Goal: Task Accomplishment & Management: Use online tool/utility

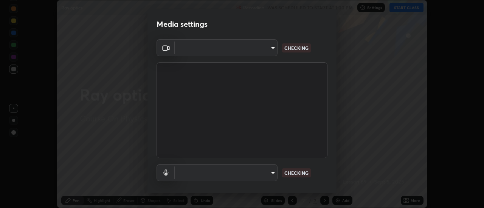
scroll to position [208, 484]
type input "08d1811f52d28dde35b83784907f5361d24ebc35e4cd346b2be4f849e18bec50"
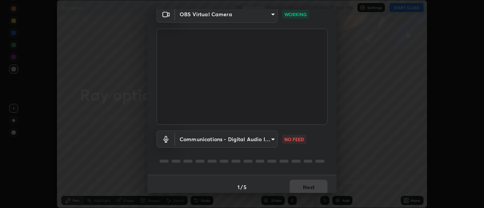
scroll to position [33, 0]
click at [270, 141] on body "Erase all Ray optics Recording WAS SCHEDULED TO START AT 1:00 PM Settings START…" at bounding box center [242, 104] width 484 height 208
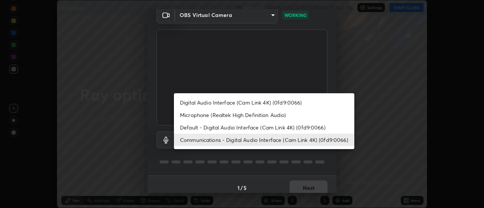
click at [256, 114] on li "Microphone (Realtek High Definition Audio)" at bounding box center [264, 115] width 180 height 12
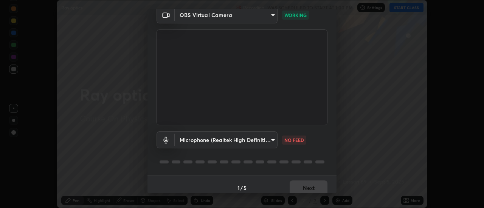
click at [260, 135] on body "Erase all Ray optics Recording WAS SCHEDULED TO START AT 1:00 PM Settings START…" at bounding box center [242, 104] width 484 height 208
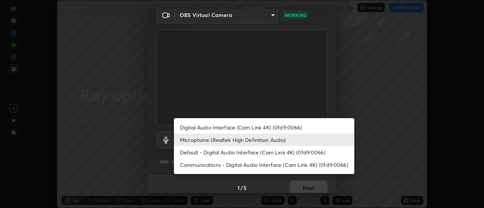
click at [269, 127] on li "Digital Audio Interface (Cam Link 4K) (0fd9:0066)" at bounding box center [264, 127] width 180 height 12
type input "be1a331eb87dea53500363fd3e4d242e01f556c15eb51ea7e9f63a93b8bdbc53"
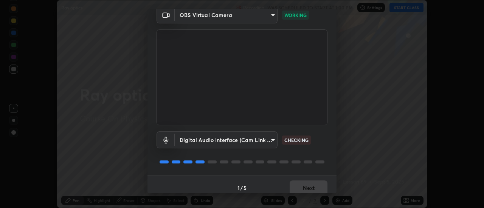
scroll to position [40, 0]
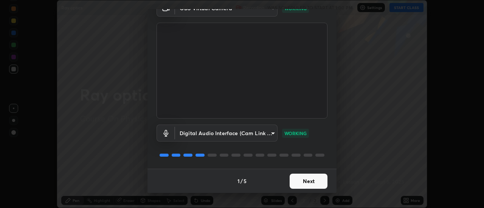
click at [310, 183] on button "Next" at bounding box center [309, 181] width 38 height 15
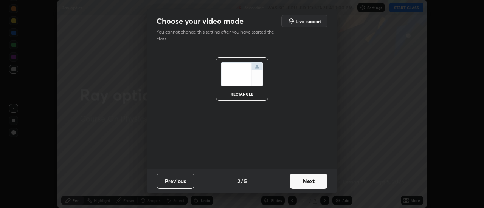
scroll to position [0, 0]
click at [314, 183] on button "Next" at bounding box center [309, 181] width 38 height 15
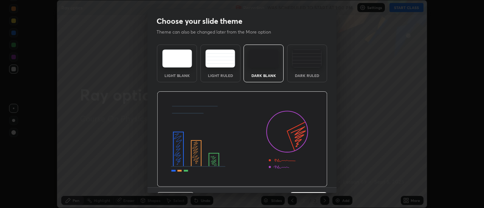
click at [317, 184] on img at bounding box center [242, 140] width 171 height 96
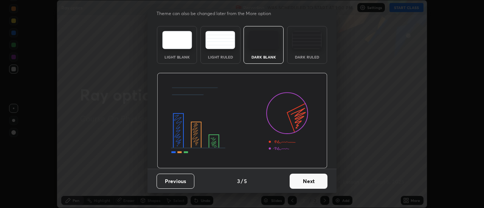
click at [311, 180] on button "Next" at bounding box center [309, 181] width 38 height 15
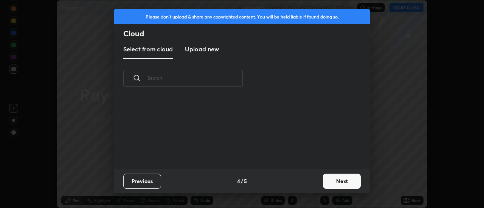
scroll to position [0, 0]
click at [333, 181] on button "Next" at bounding box center [342, 181] width 38 height 15
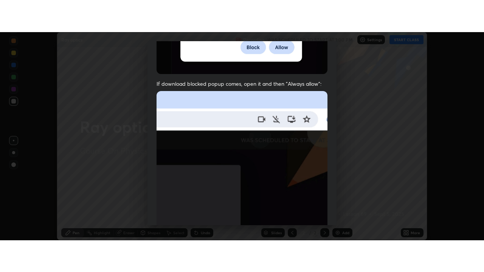
scroll to position [194, 0]
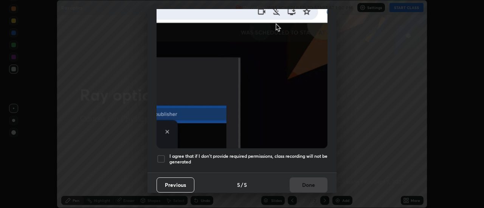
click at [163, 159] on div at bounding box center [161, 159] width 9 height 9
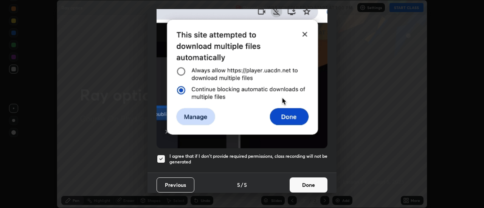
click at [305, 187] on button "Done" at bounding box center [309, 185] width 38 height 15
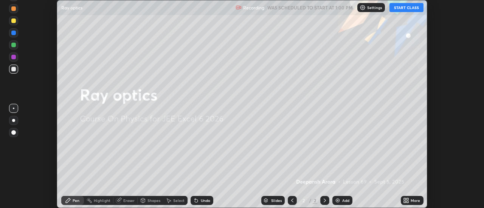
click at [408, 5] on button "START CLASS" at bounding box center [407, 7] width 34 height 9
click at [412, 205] on div "More" at bounding box center [412, 200] width 23 height 9
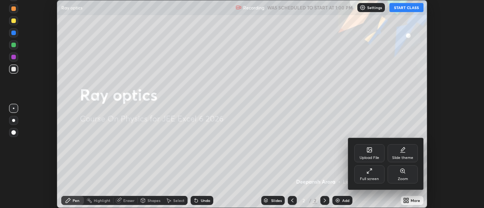
click at [374, 175] on div "Full screen" at bounding box center [369, 175] width 30 height 18
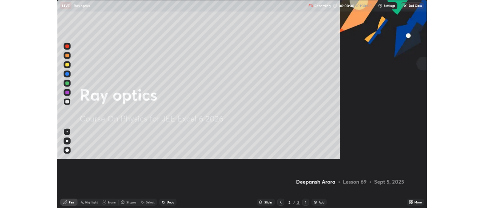
scroll to position [272, 484]
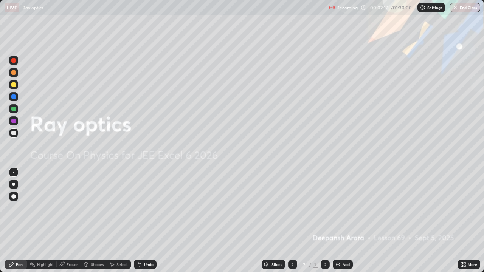
click at [350, 208] on div "Add" at bounding box center [343, 264] width 20 height 9
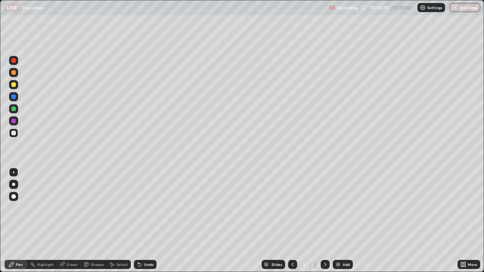
click at [13, 87] on div at bounding box center [13, 84] width 5 height 5
click at [14, 137] on div at bounding box center [13, 133] width 9 height 9
click at [16, 107] on div at bounding box center [13, 108] width 9 height 9
click at [17, 73] on div at bounding box center [13, 72] width 9 height 9
click at [15, 107] on div at bounding box center [13, 108] width 9 height 9
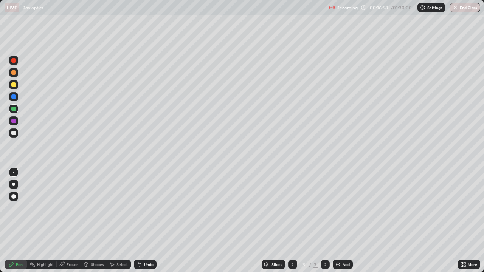
click at [465, 208] on icon at bounding box center [465, 264] width 2 height 2
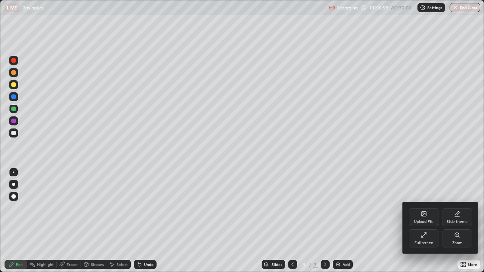
click at [424, 208] on icon at bounding box center [424, 235] width 6 height 6
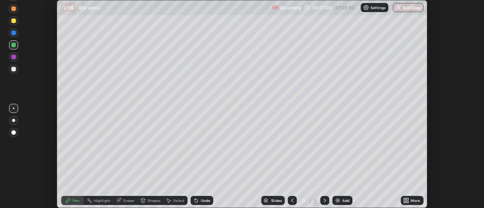
scroll to position [37621, 37345]
